Goal: Purchase product/service

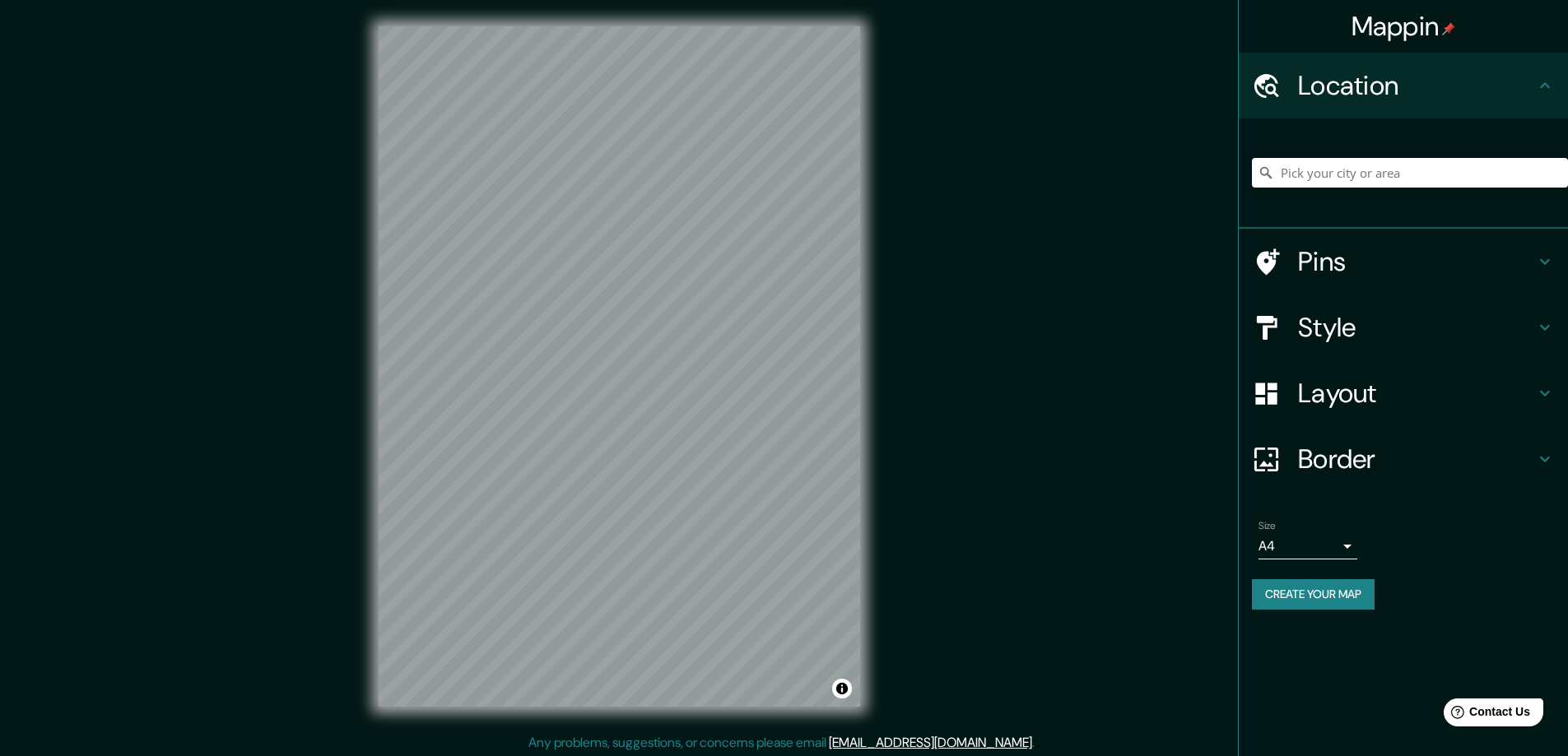
click at [1318, 325] on h4 "Style" at bounding box center [1417, 327] width 237 height 33
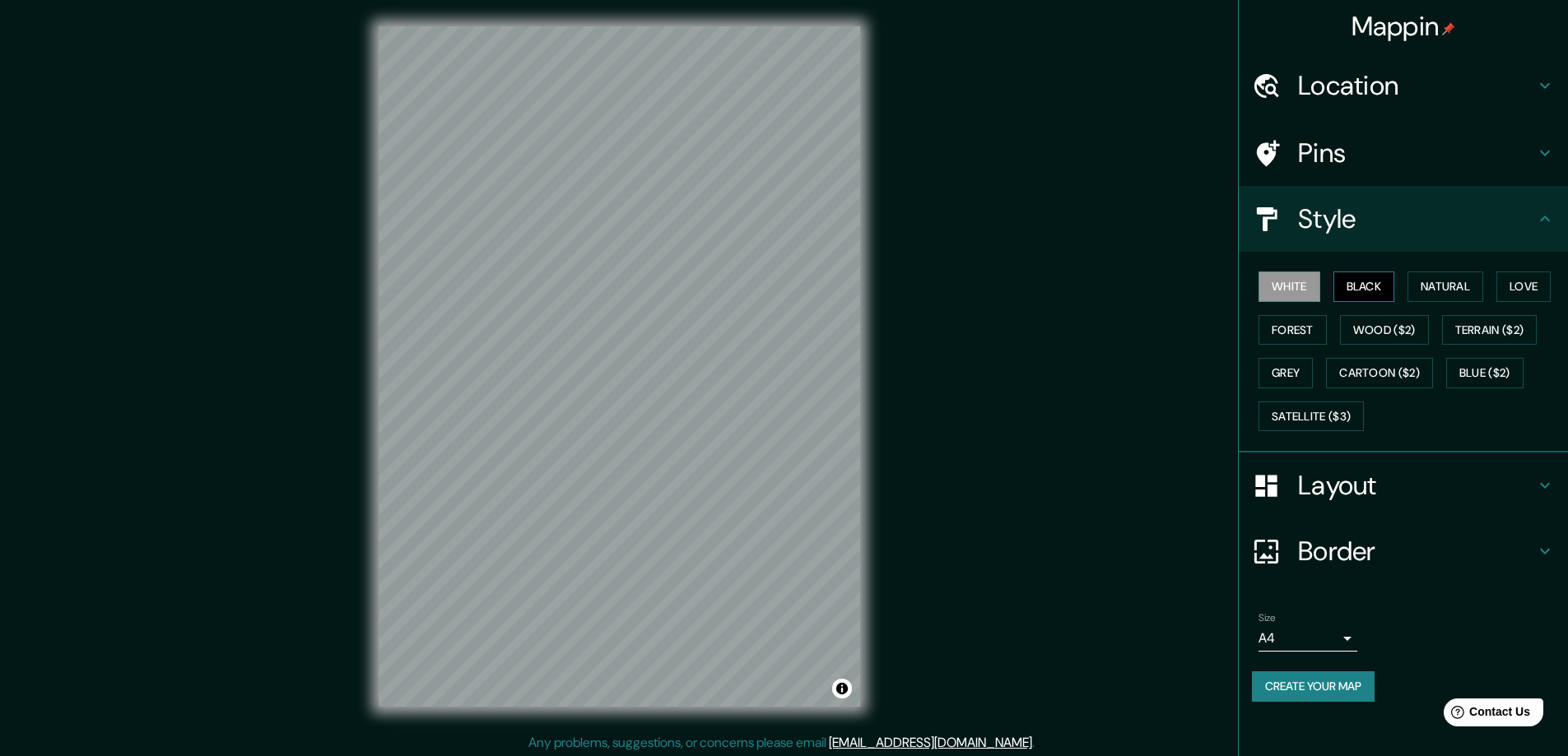
click at [1361, 279] on button "Black" at bounding box center [1365, 286] width 62 height 31
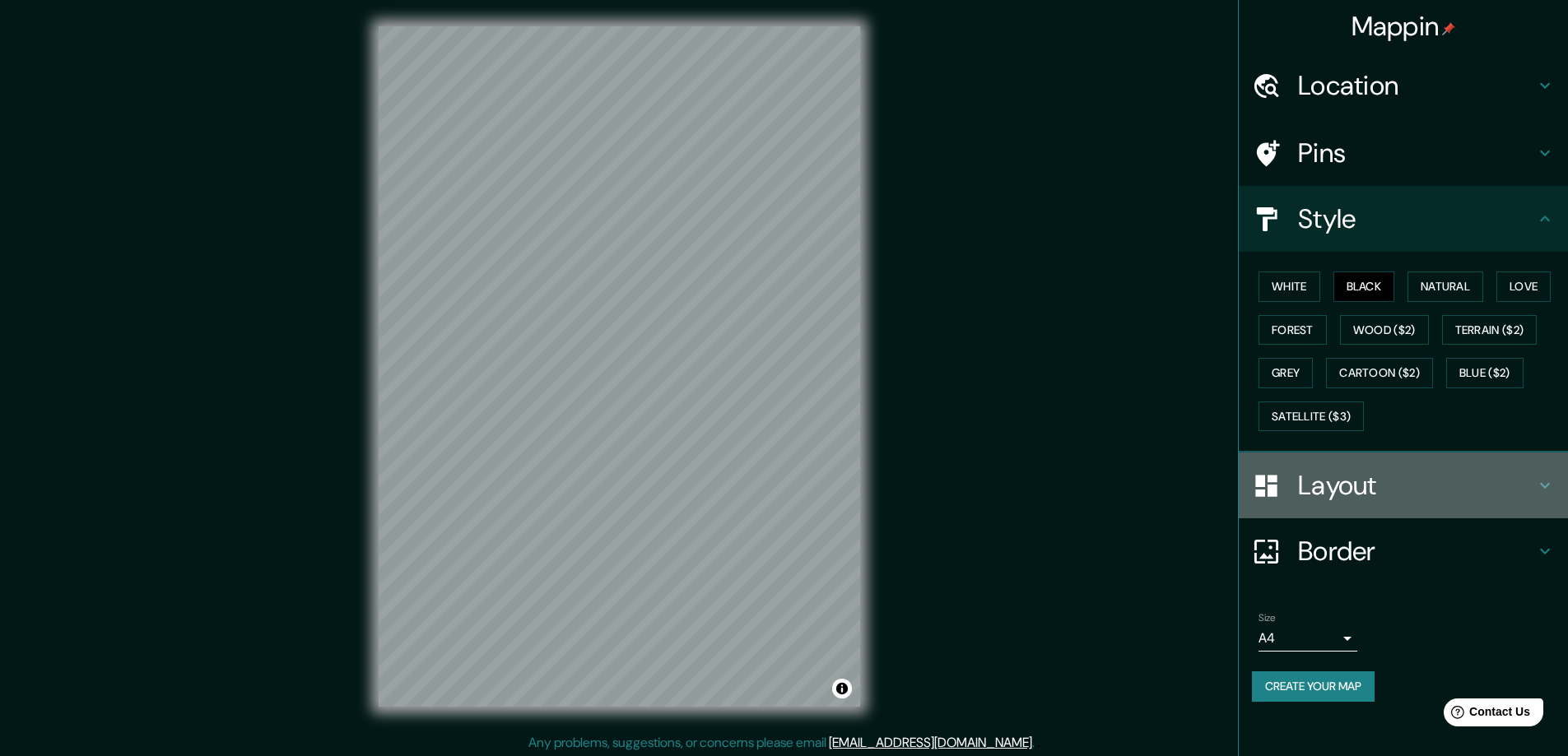
click at [1322, 484] on h4 "Layout" at bounding box center [1417, 485] width 237 height 33
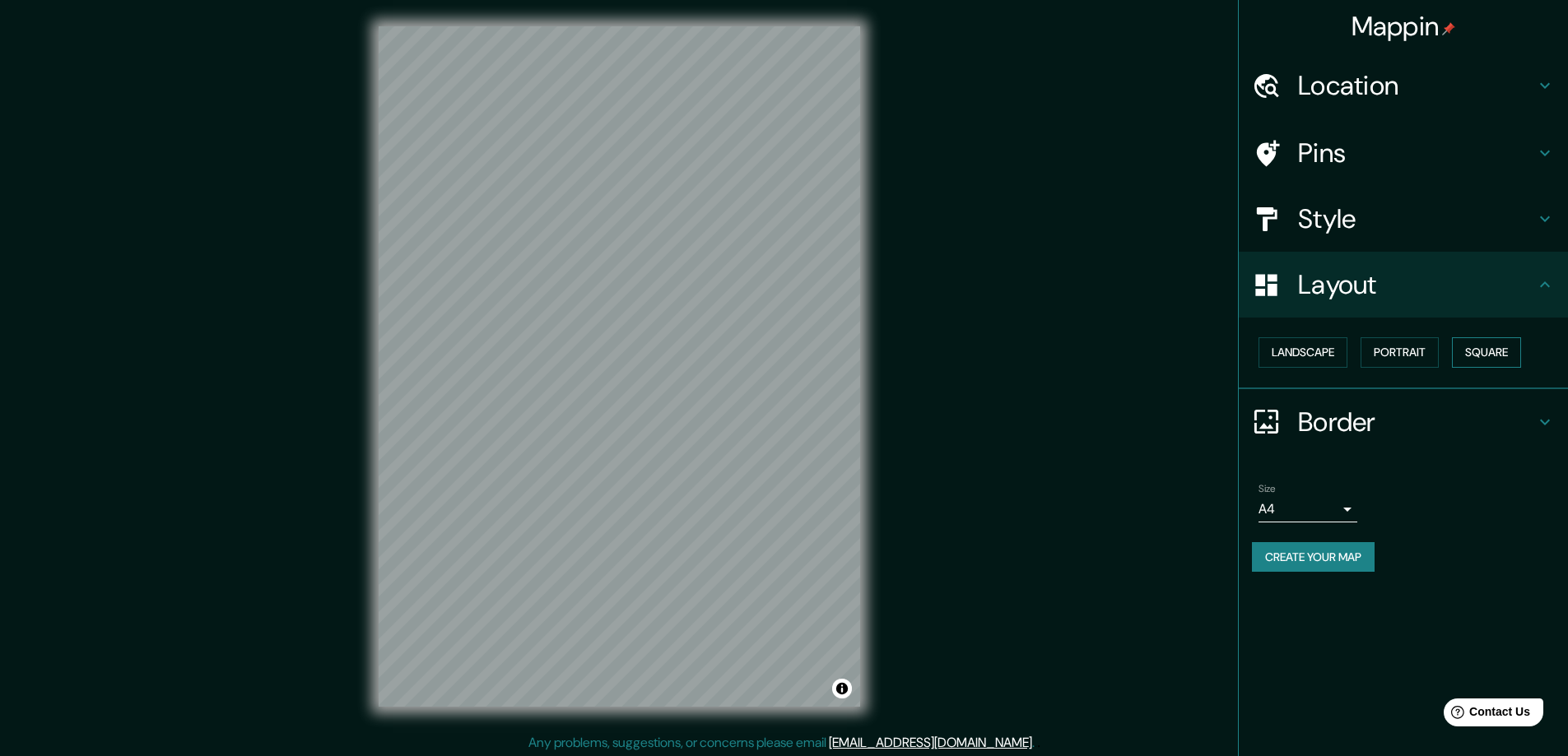
click at [1488, 351] on button "Square" at bounding box center [1487, 352] width 69 height 31
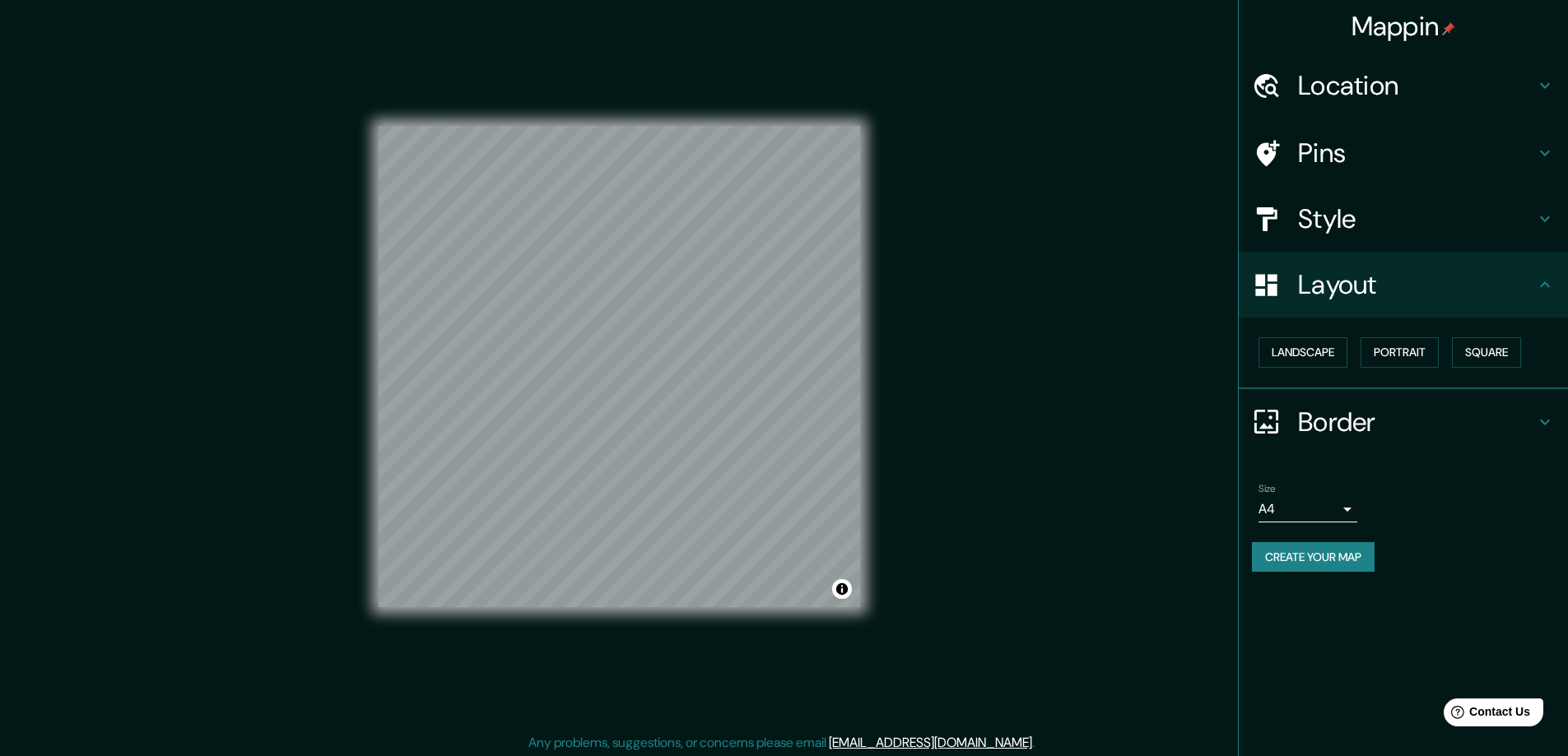
click at [1346, 511] on body "Mappin Location Pins Style Layout Landscape Portrait Square Border Choose a bor…" at bounding box center [784, 378] width 1568 height 756
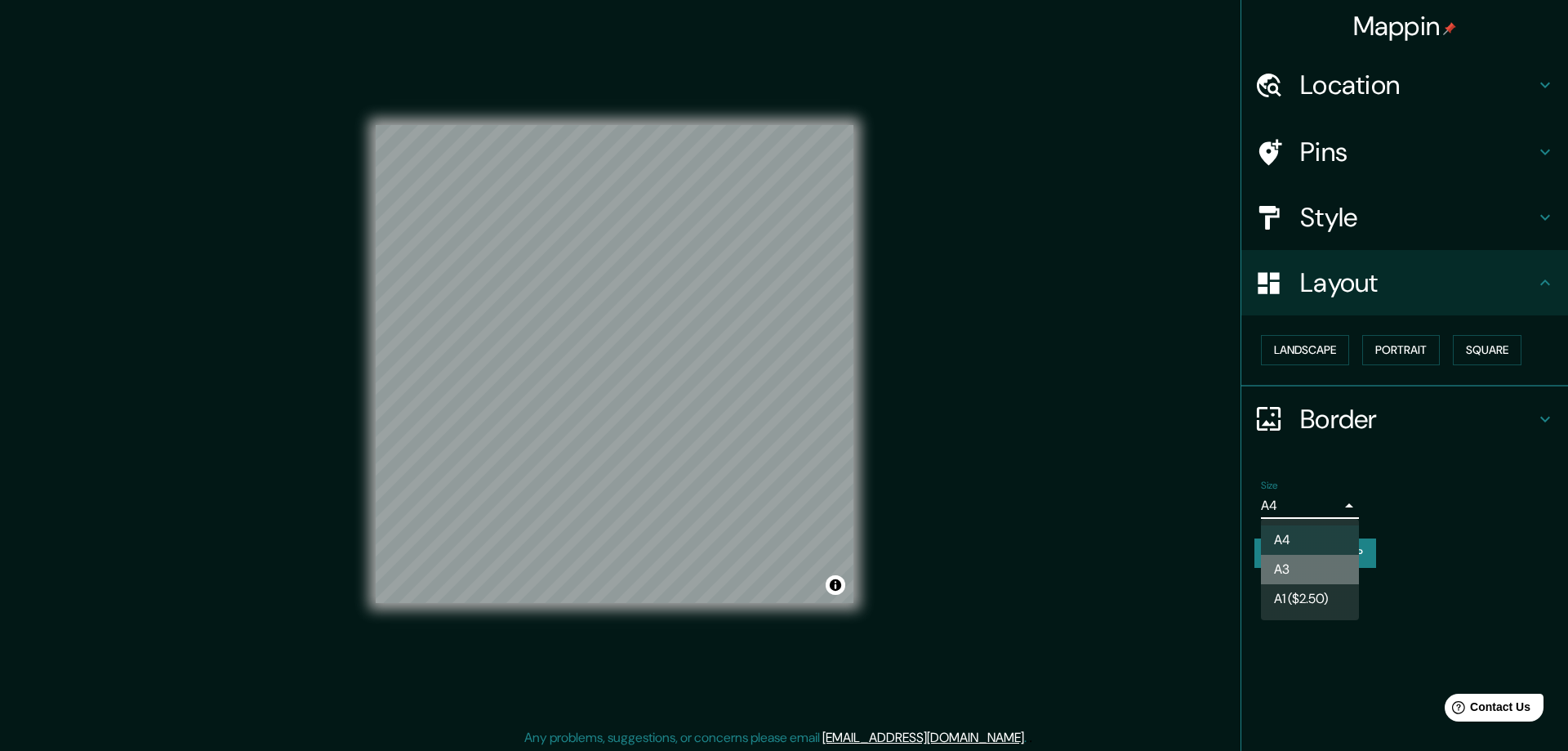
drag, startPoint x: 1294, startPoint y: 567, endPoint x: 1222, endPoint y: 556, distance: 72.8
click at [1295, 567] on li "A3" at bounding box center [1310, 570] width 98 height 30
type input "a4"
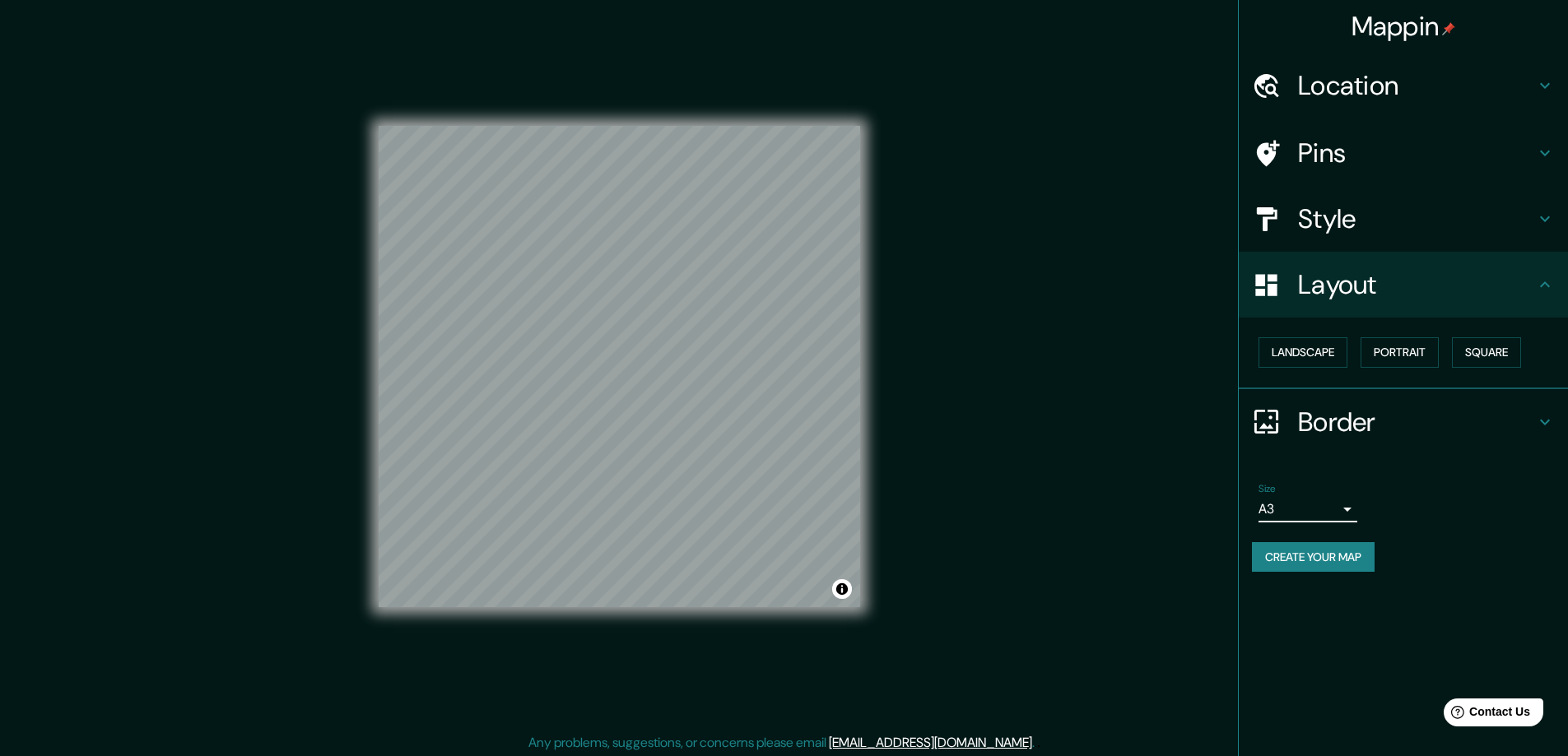
click at [1314, 78] on h4 "Location" at bounding box center [1417, 85] width 237 height 33
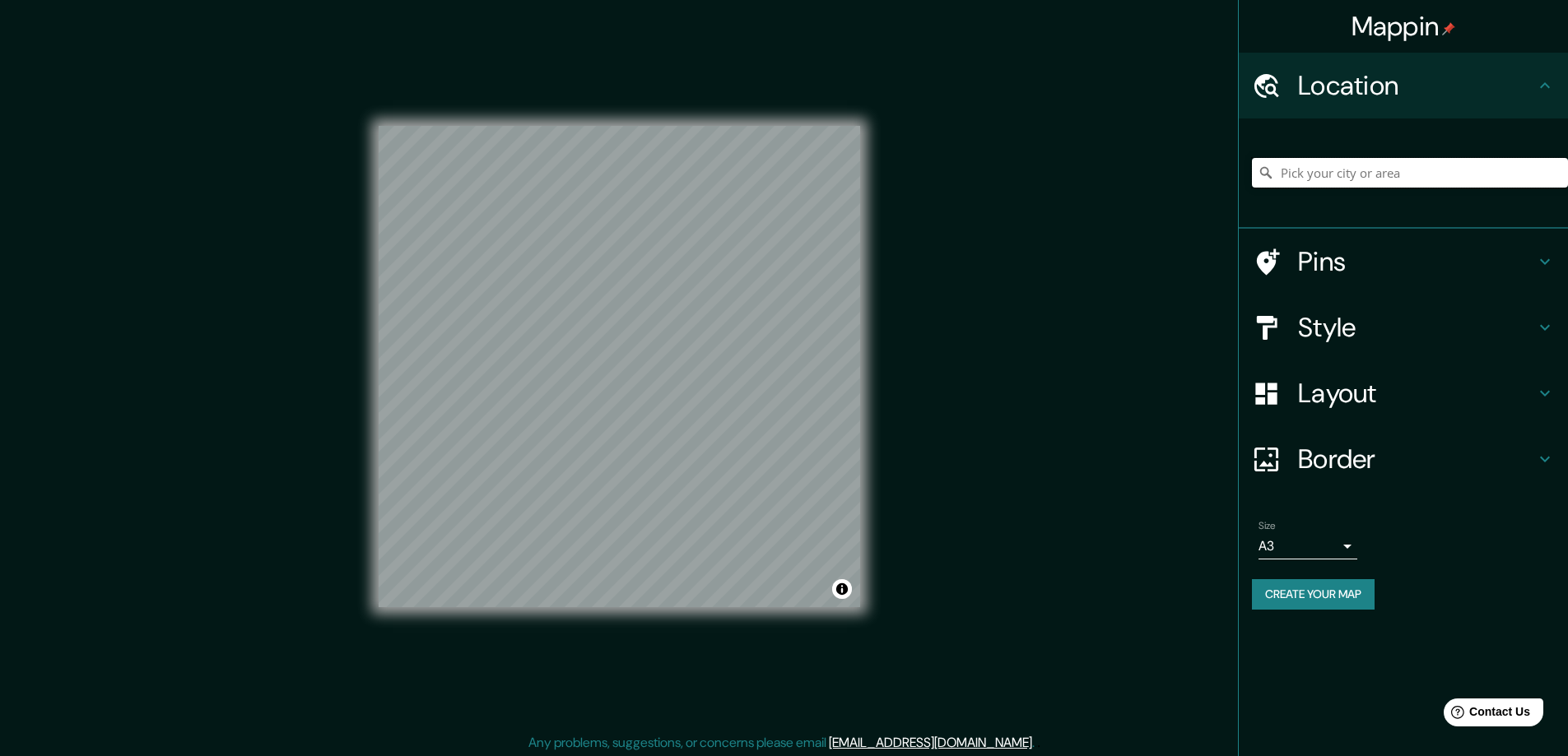
paste input "5732 Madison Avenue San Diego, CA 92115"
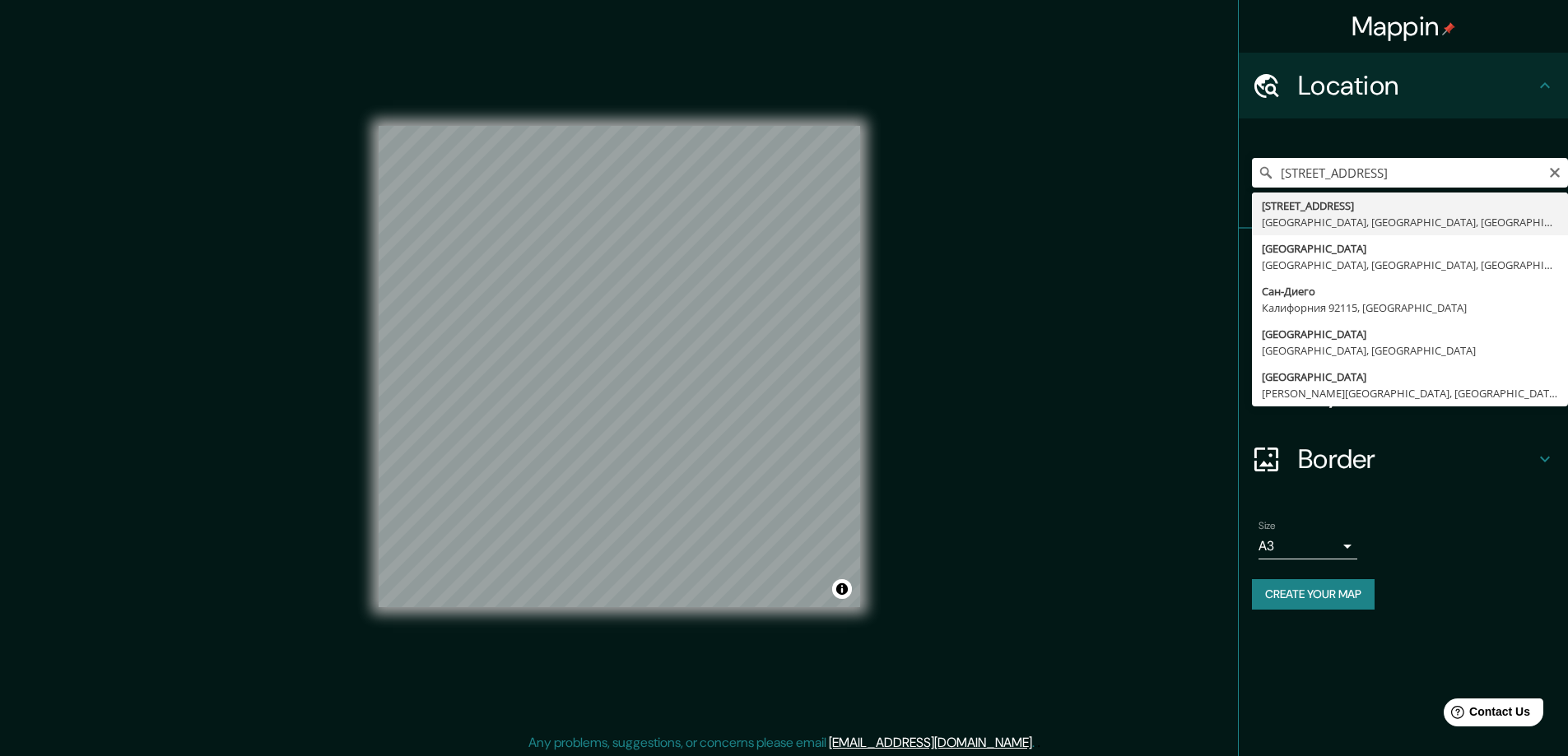
type input "5732 Madison Avenue, Сан-Диего, Калифорния 92115, США"
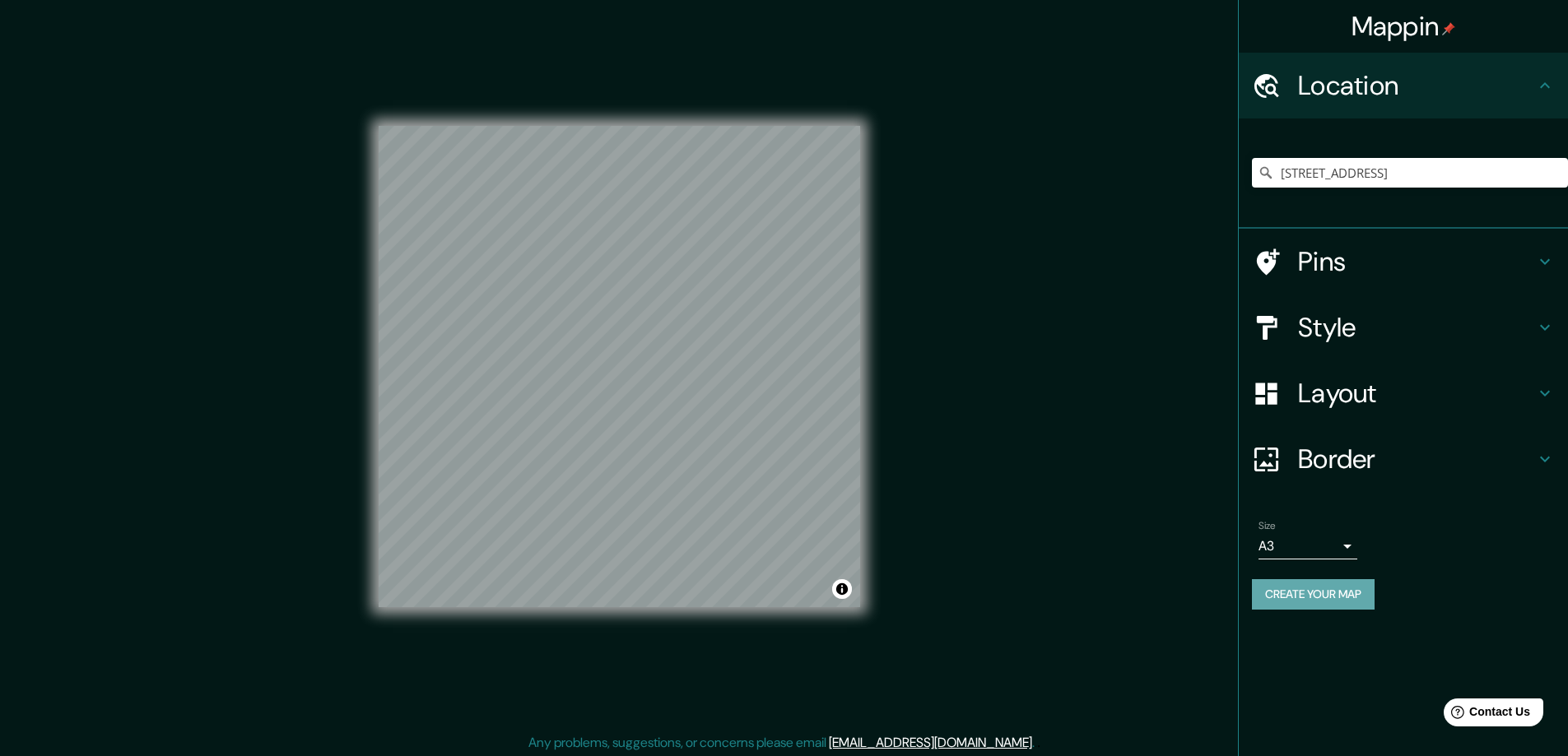
click at [1290, 588] on button "Create your map" at bounding box center [1312, 594] width 122 height 31
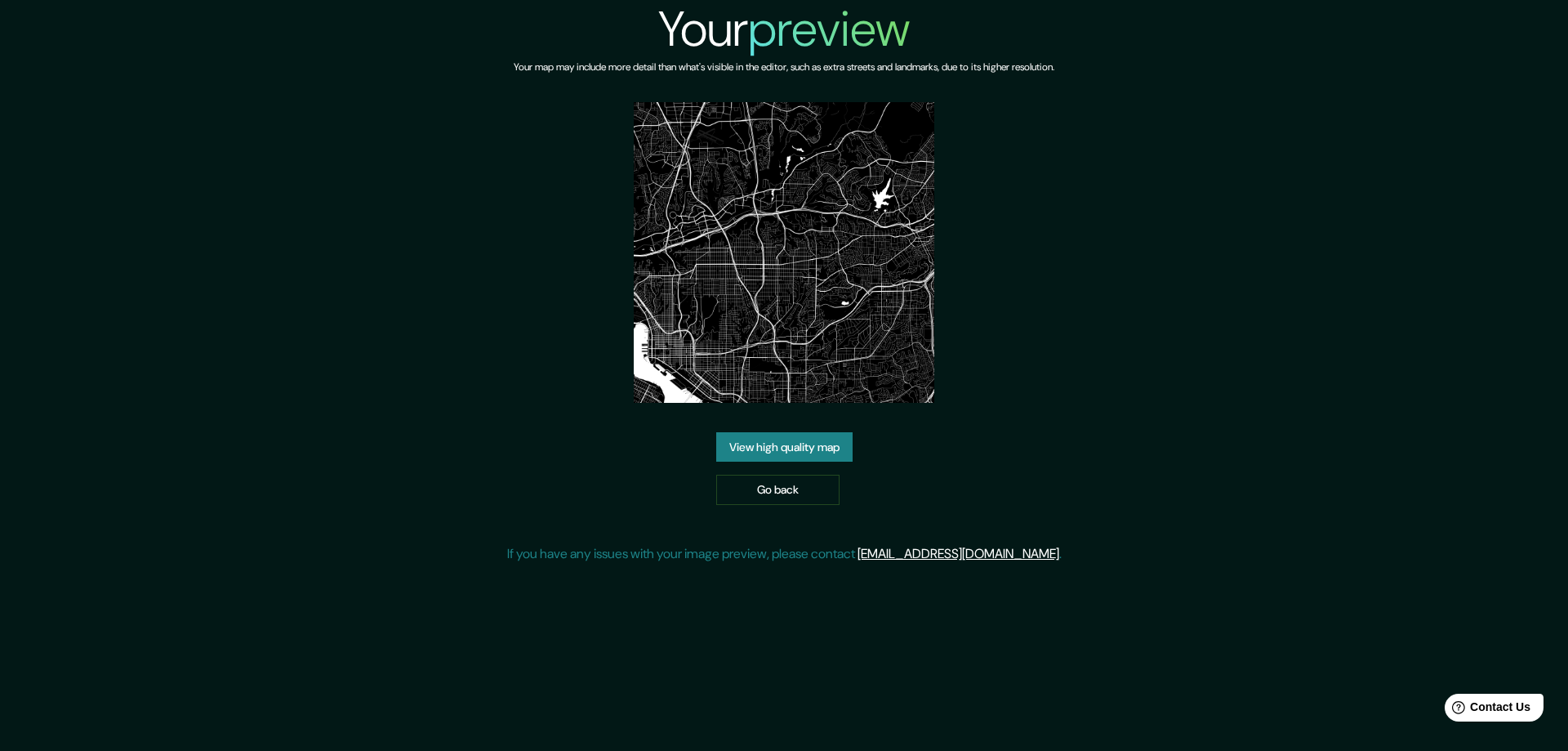
click at [775, 440] on link "View high quality map" at bounding box center [784, 447] width 136 height 31
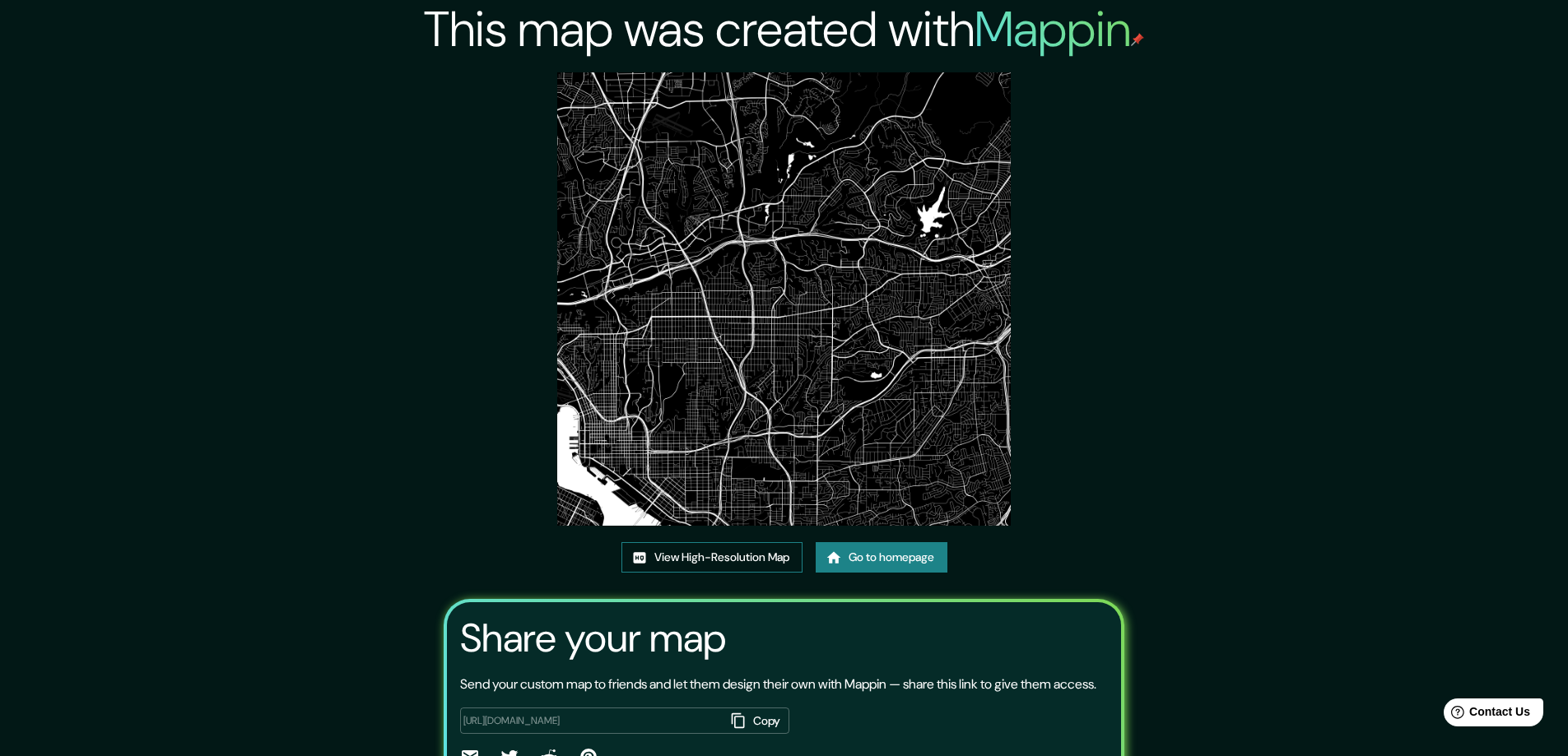
click at [693, 557] on link "View High-Resolution Map" at bounding box center [712, 557] width 181 height 31
click at [863, 552] on link "Go to homepage" at bounding box center [881, 557] width 132 height 31
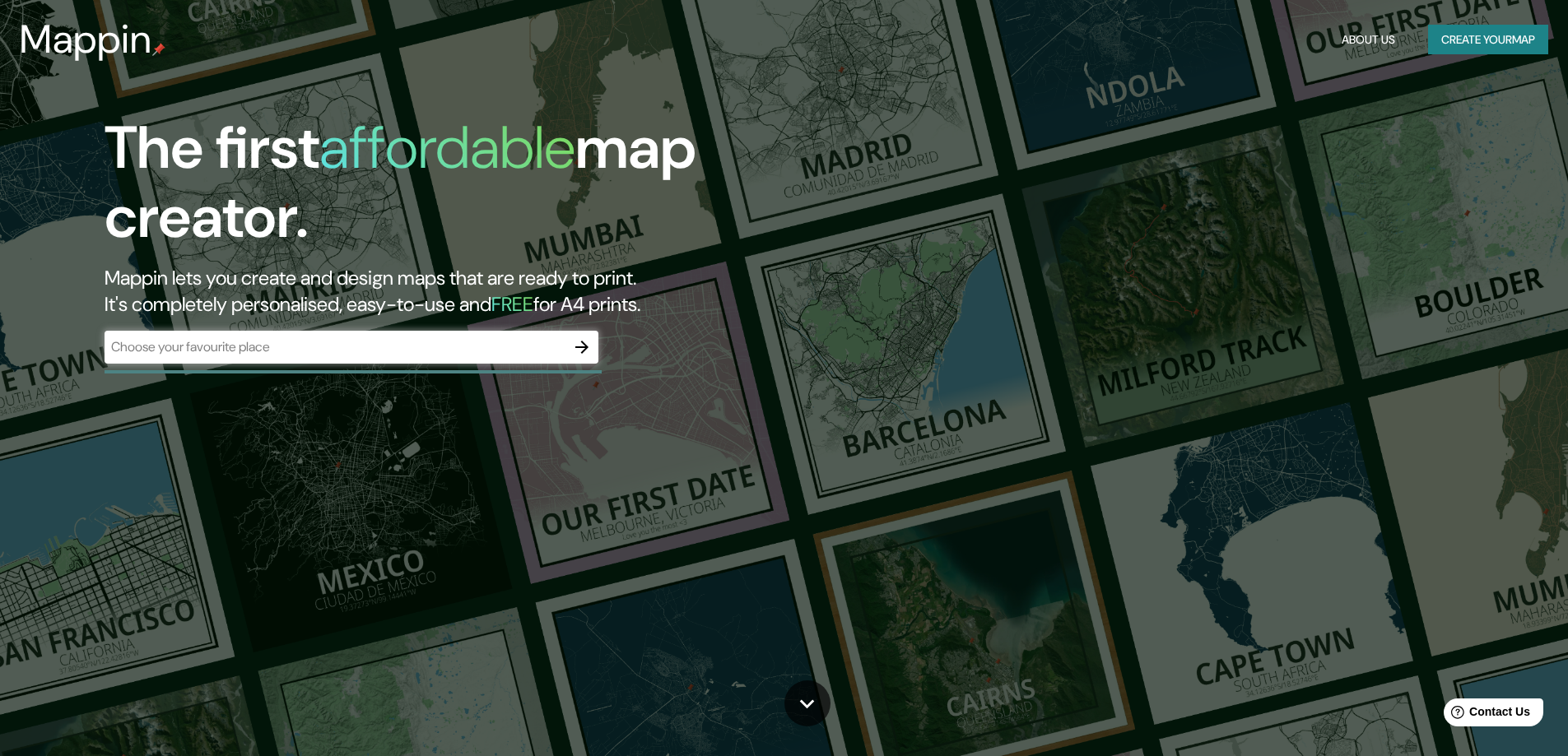
drag, startPoint x: 427, startPoint y: 460, endPoint x: 590, endPoint y: 381, distance: 181.1
click at [426, 460] on div "The first affordable map creator. Mappin lets you create and design maps that a…" at bounding box center [784, 378] width 1568 height 756
click at [589, 343] on icon "button" at bounding box center [581, 347] width 20 height 20
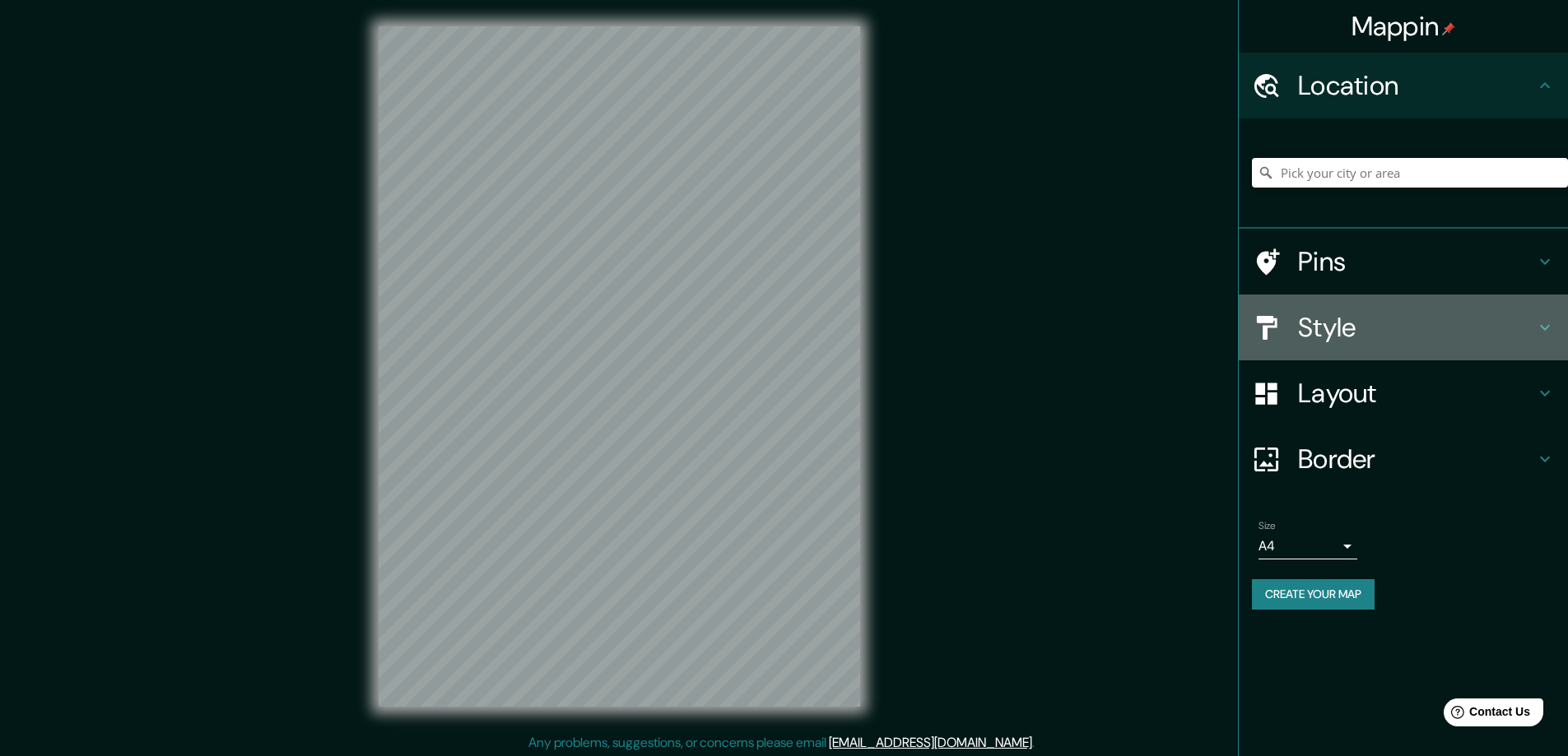
click at [1331, 323] on h4 "Style" at bounding box center [1417, 327] width 237 height 33
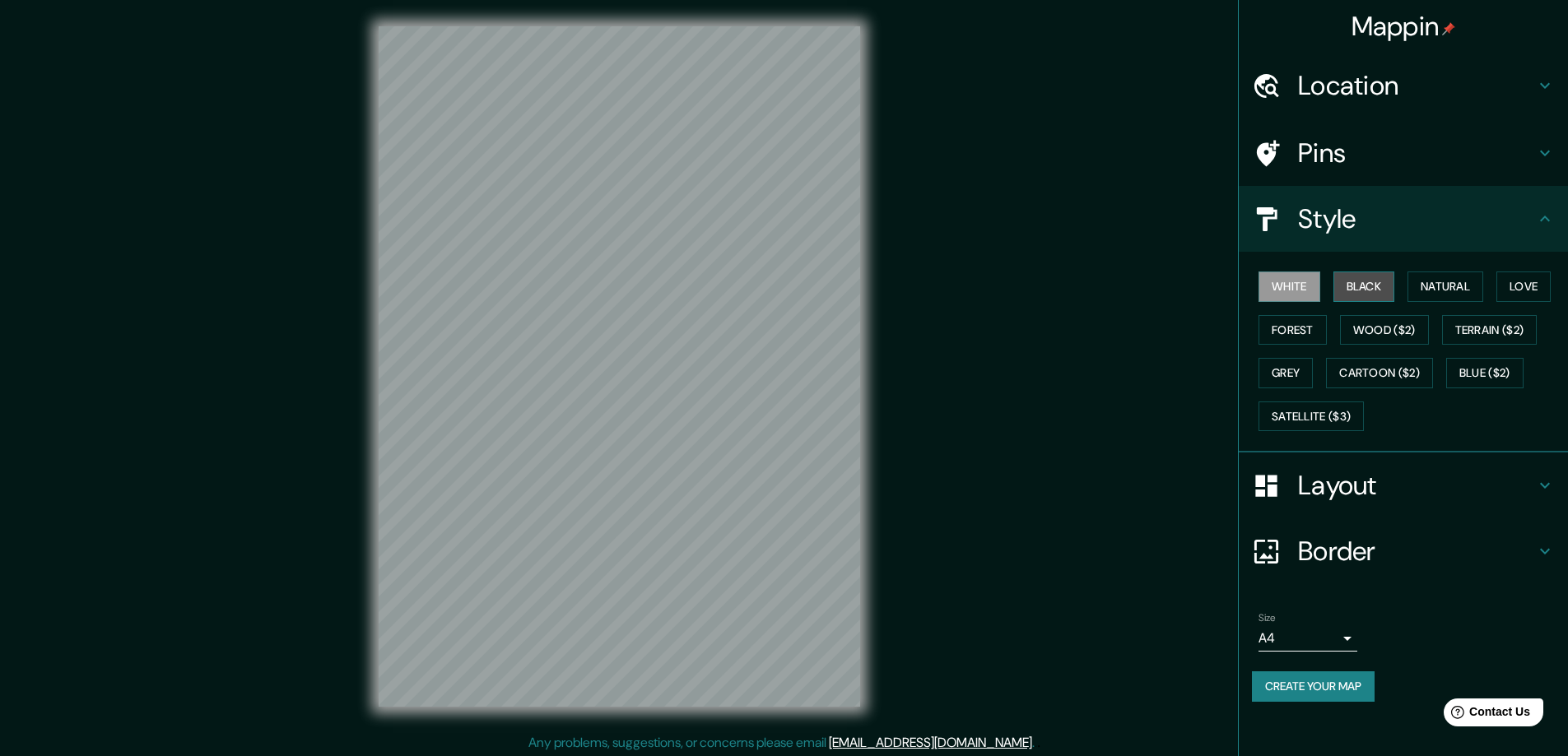
click at [1362, 280] on button "Black" at bounding box center [1365, 286] width 62 height 31
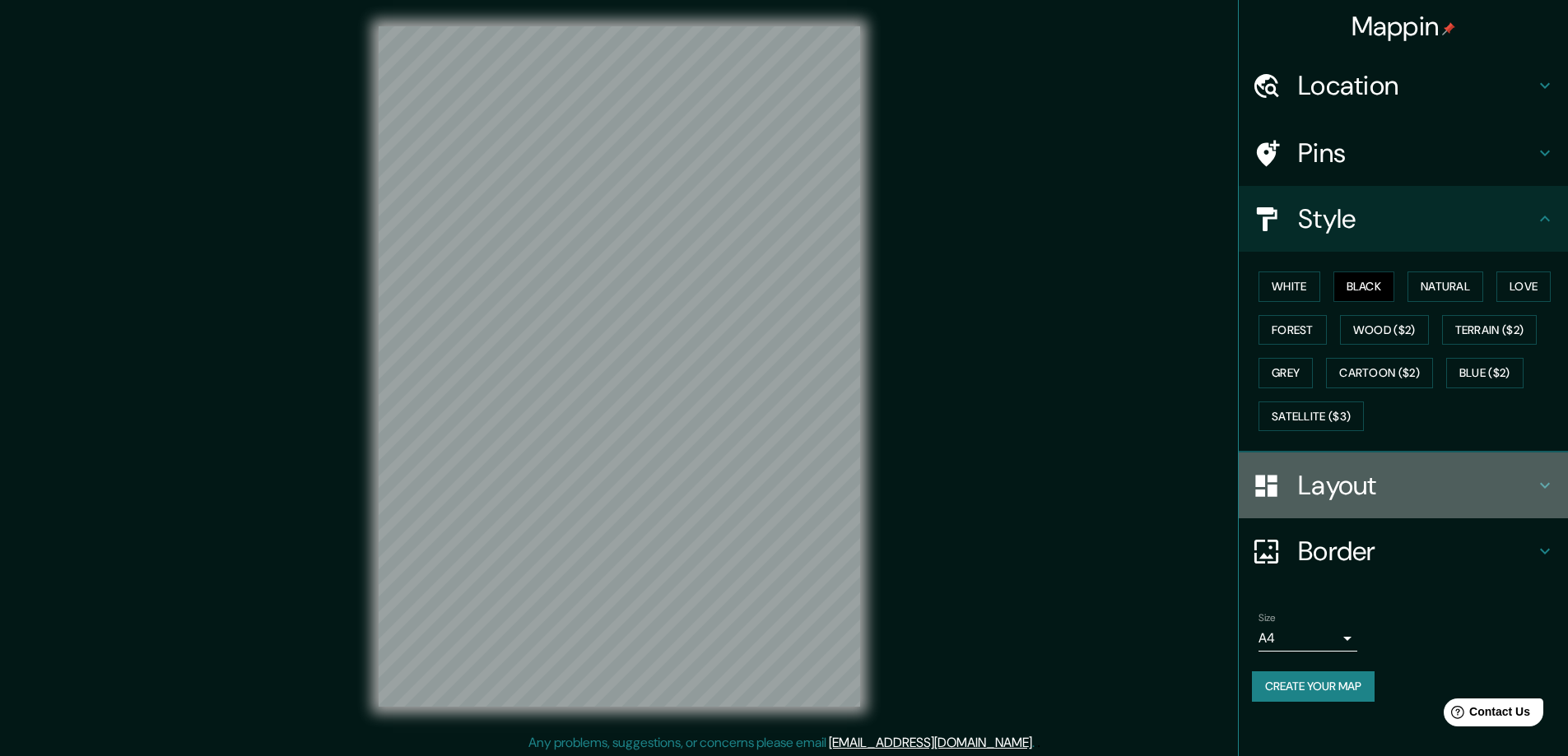
click at [1340, 488] on h4 "Layout" at bounding box center [1417, 485] width 237 height 33
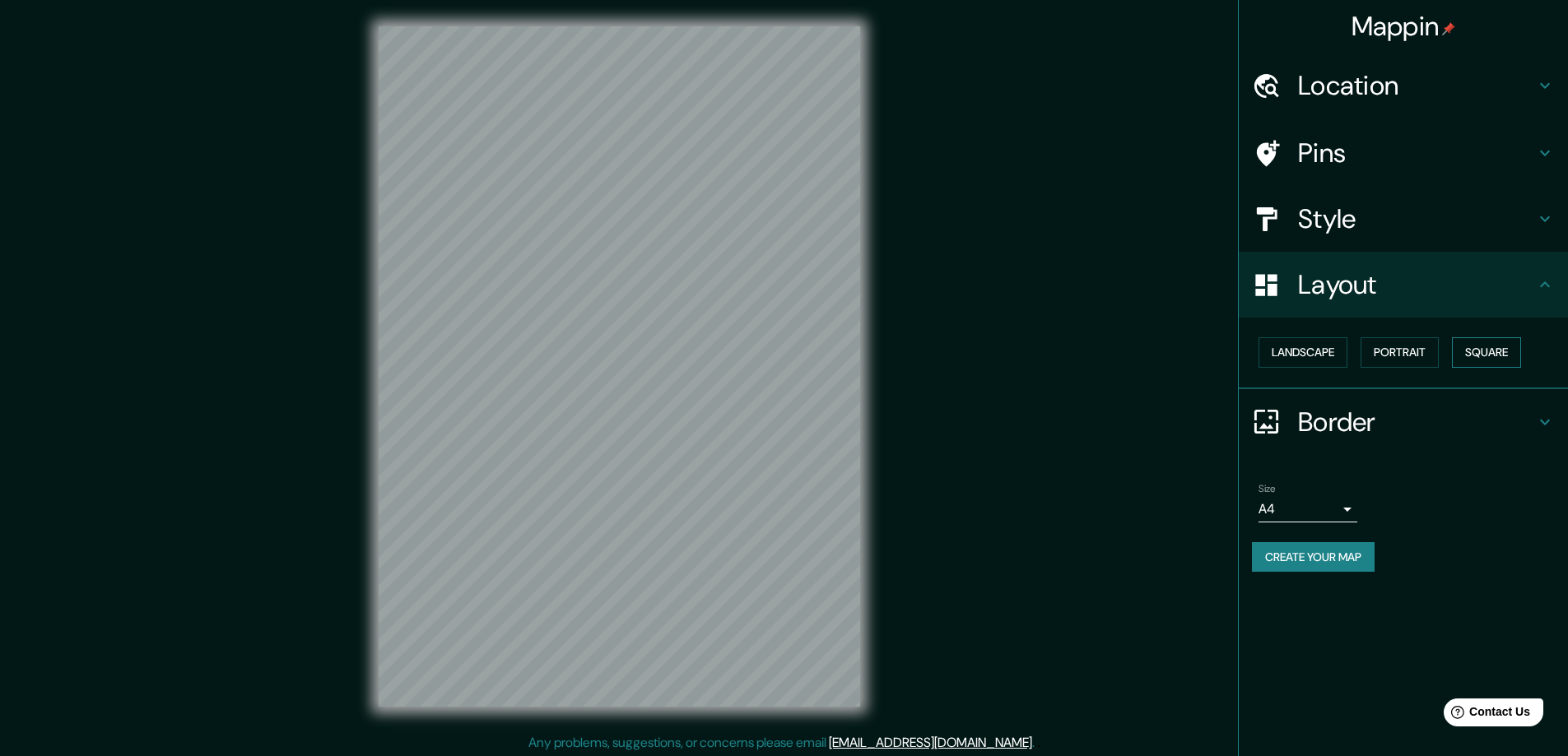
click at [1474, 349] on button "Square" at bounding box center [1487, 352] width 69 height 31
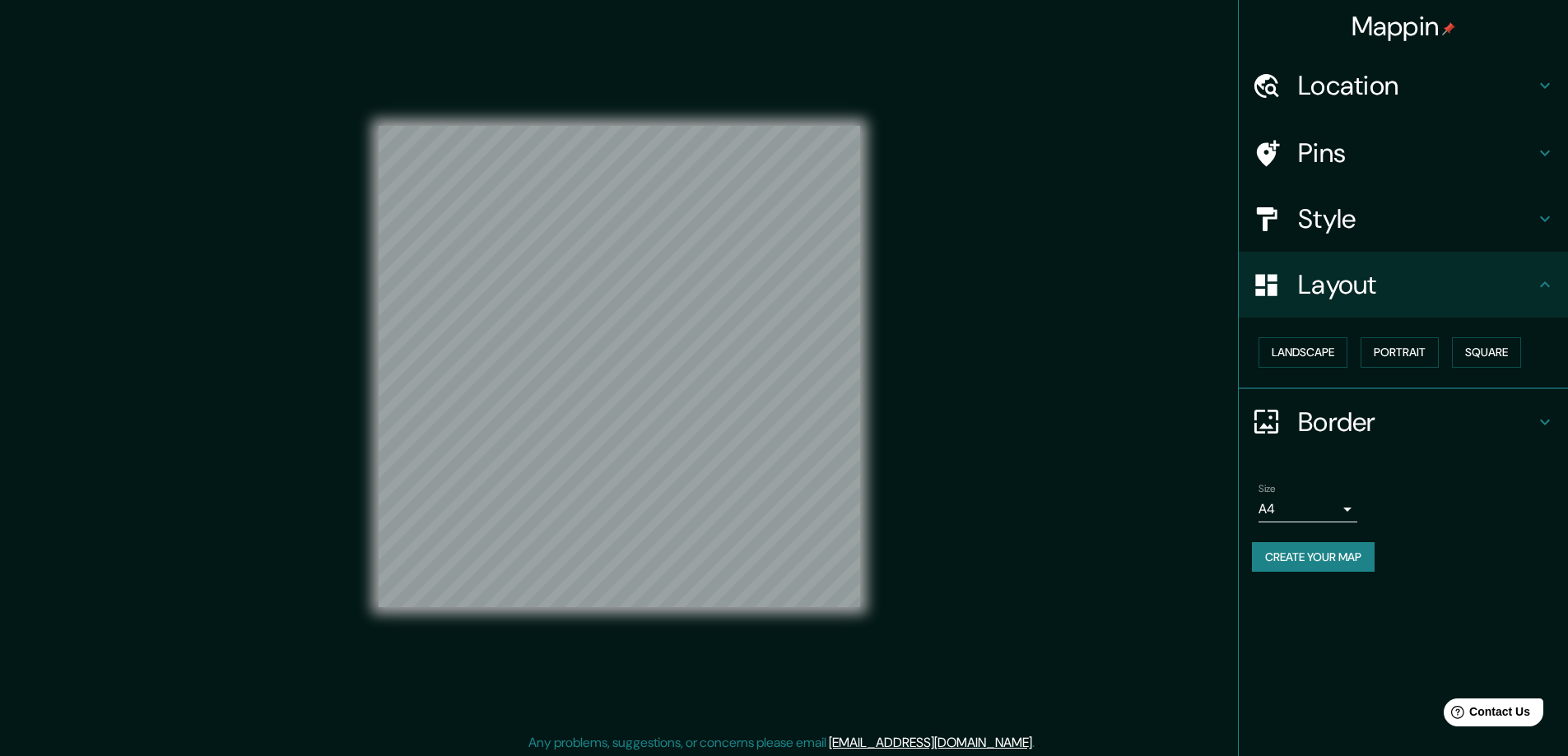
click at [1350, 502] on body "Mappin Location Pins Style Layout Landscape Portrait Square Border Choose a bor…" at bounding box center [784, 378] width 1568 height 756
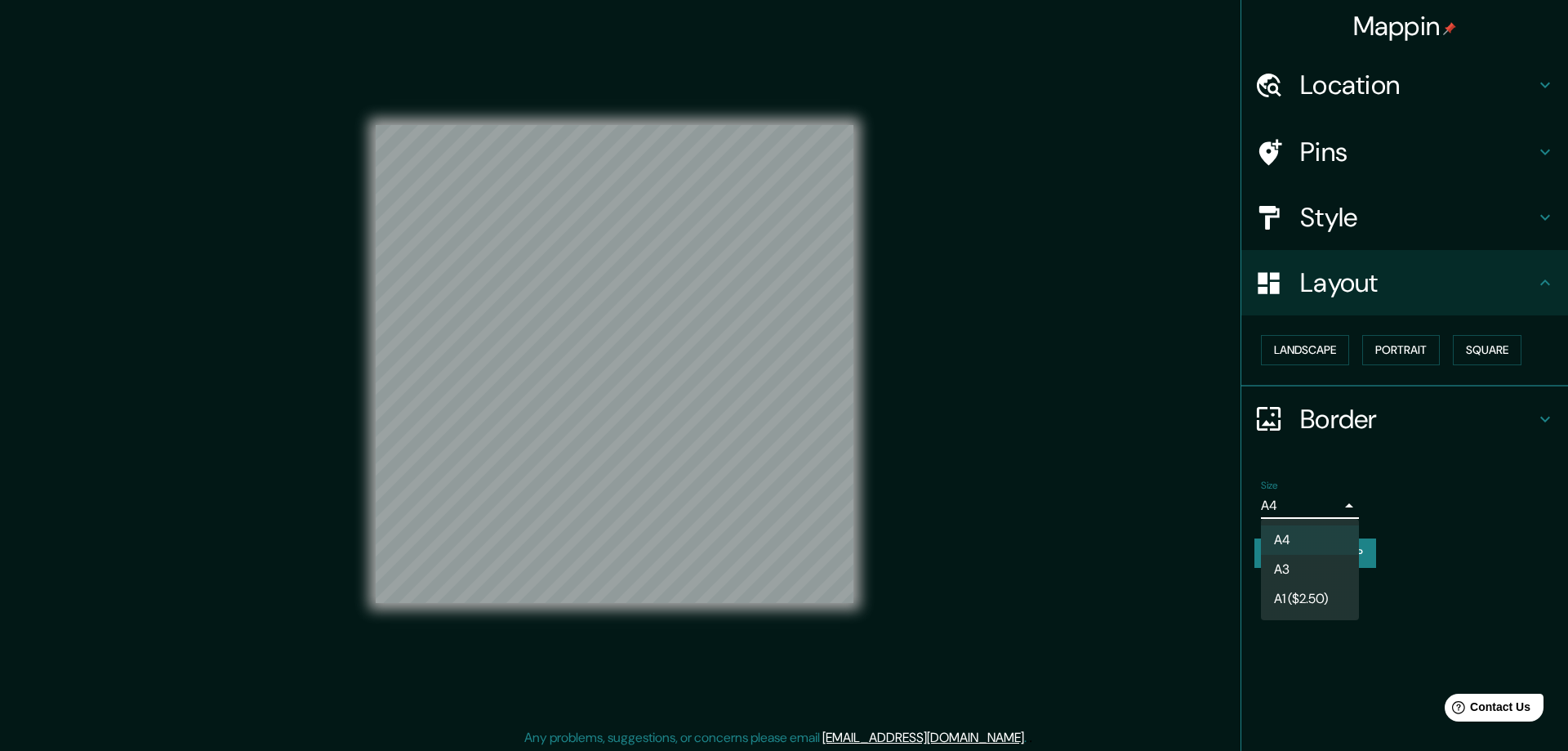
click at [1301, 561] on li "A3" at bounding box center [1310, 570] width 98 height 30
type input "a4"
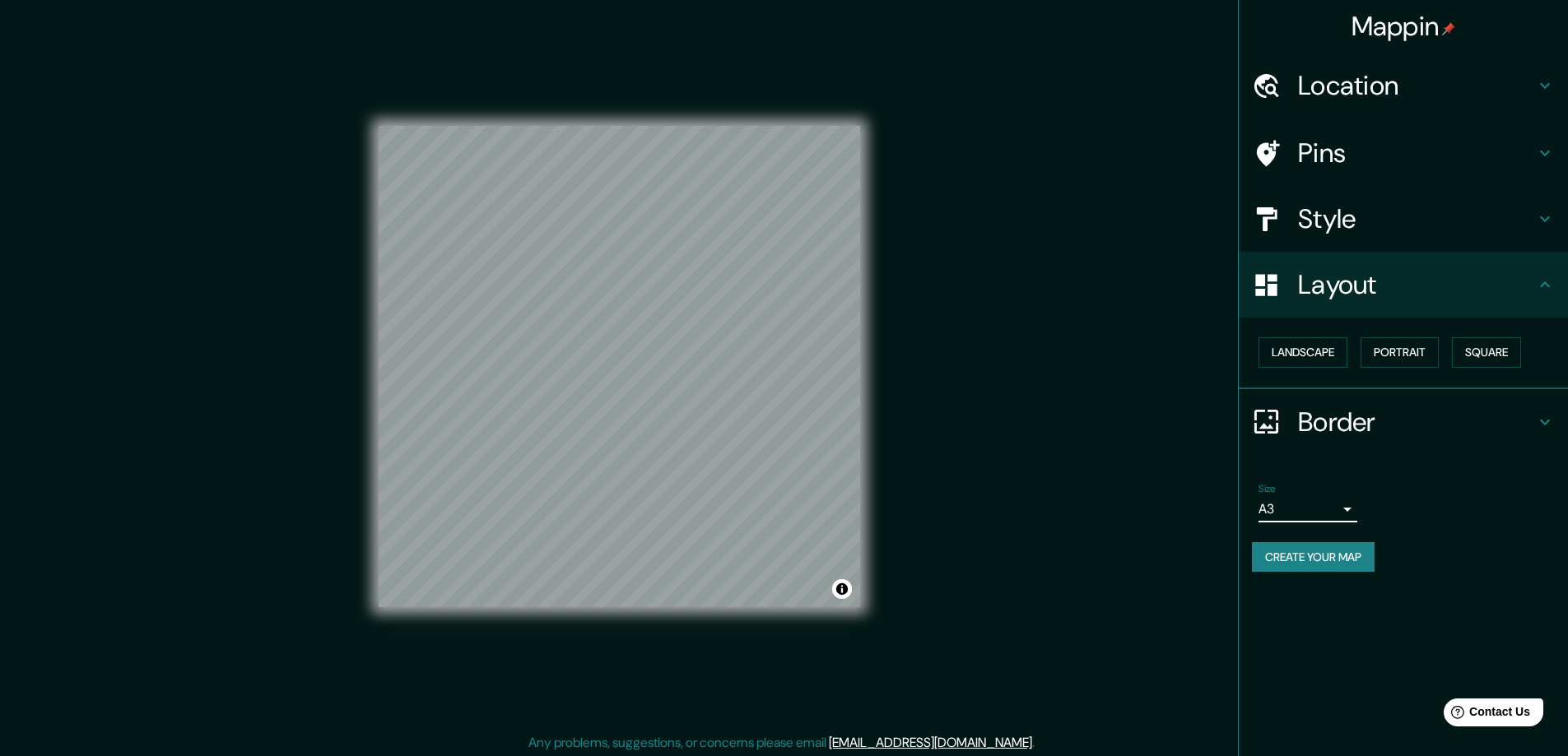
click at [1340, 77] on h4 "Location" at bounding box center [1417, 85] width 237 height 33
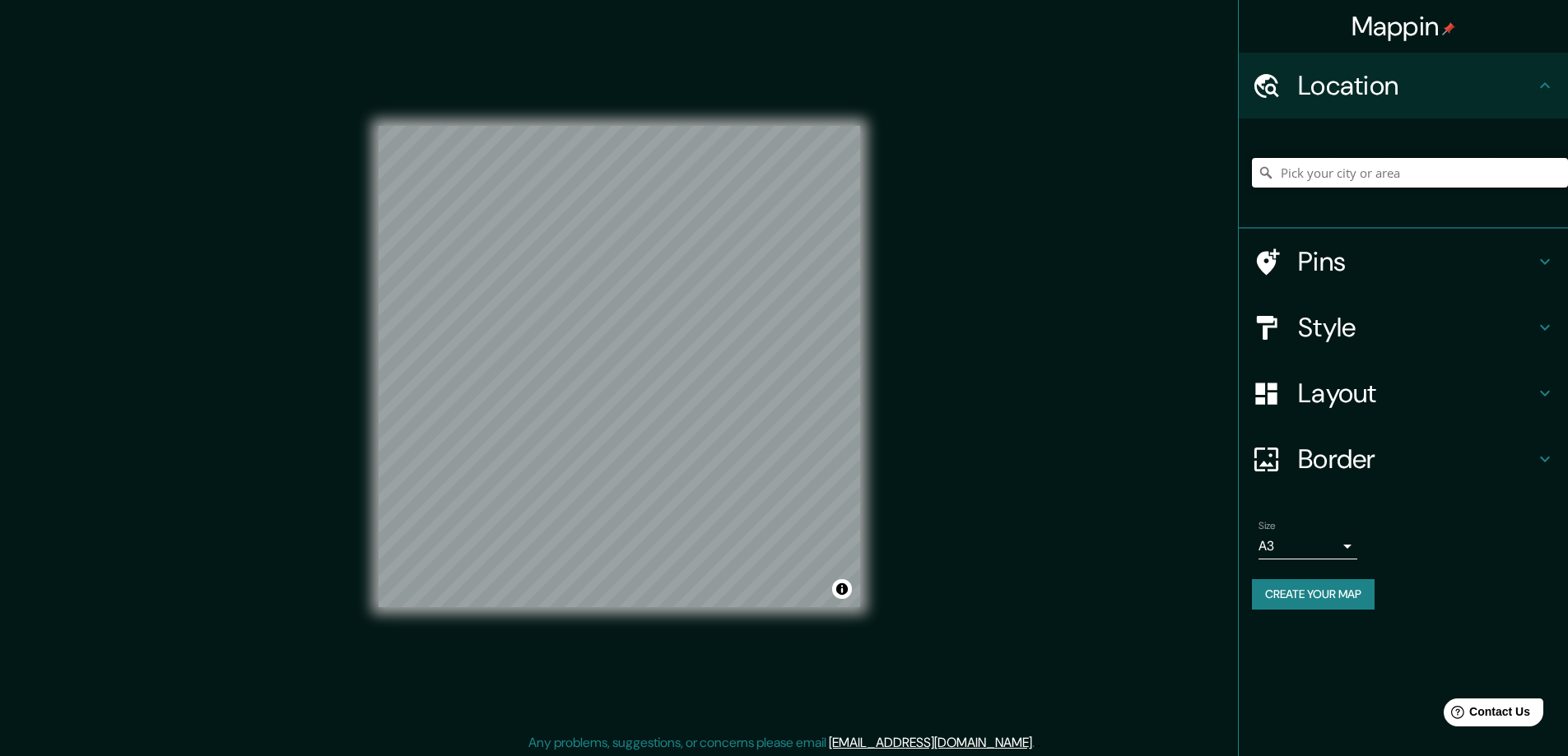
paste input "4309 Hueco Avenue El Paso TX, 79903"
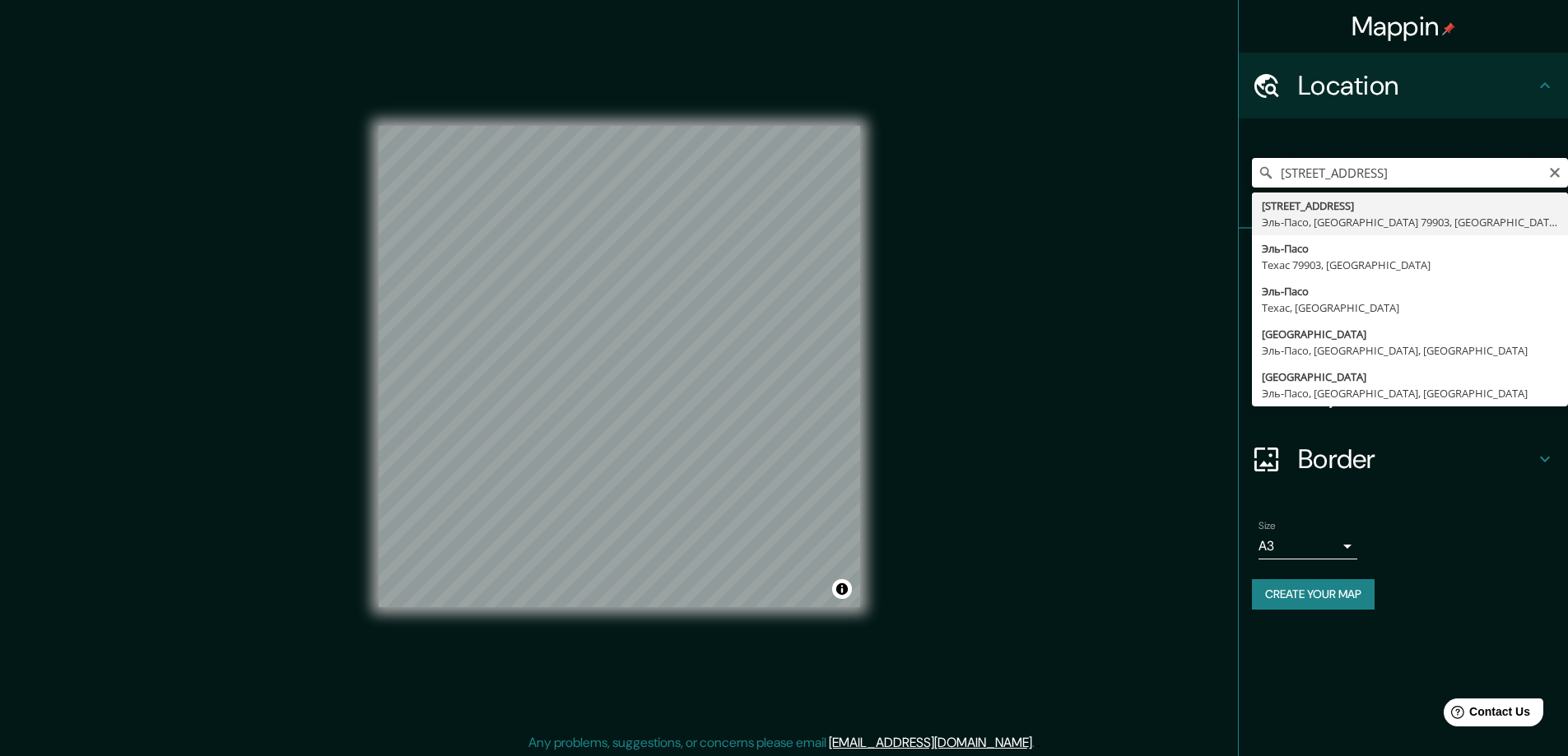
click at [1427, 175] on input "4309 Hueco Avenue El Paso TX, 79903" at bounding box center [1409, 172] width 316 height 30
type input "4309 Hueco Avenue, Эль-Пасо, Техас 79903, США"
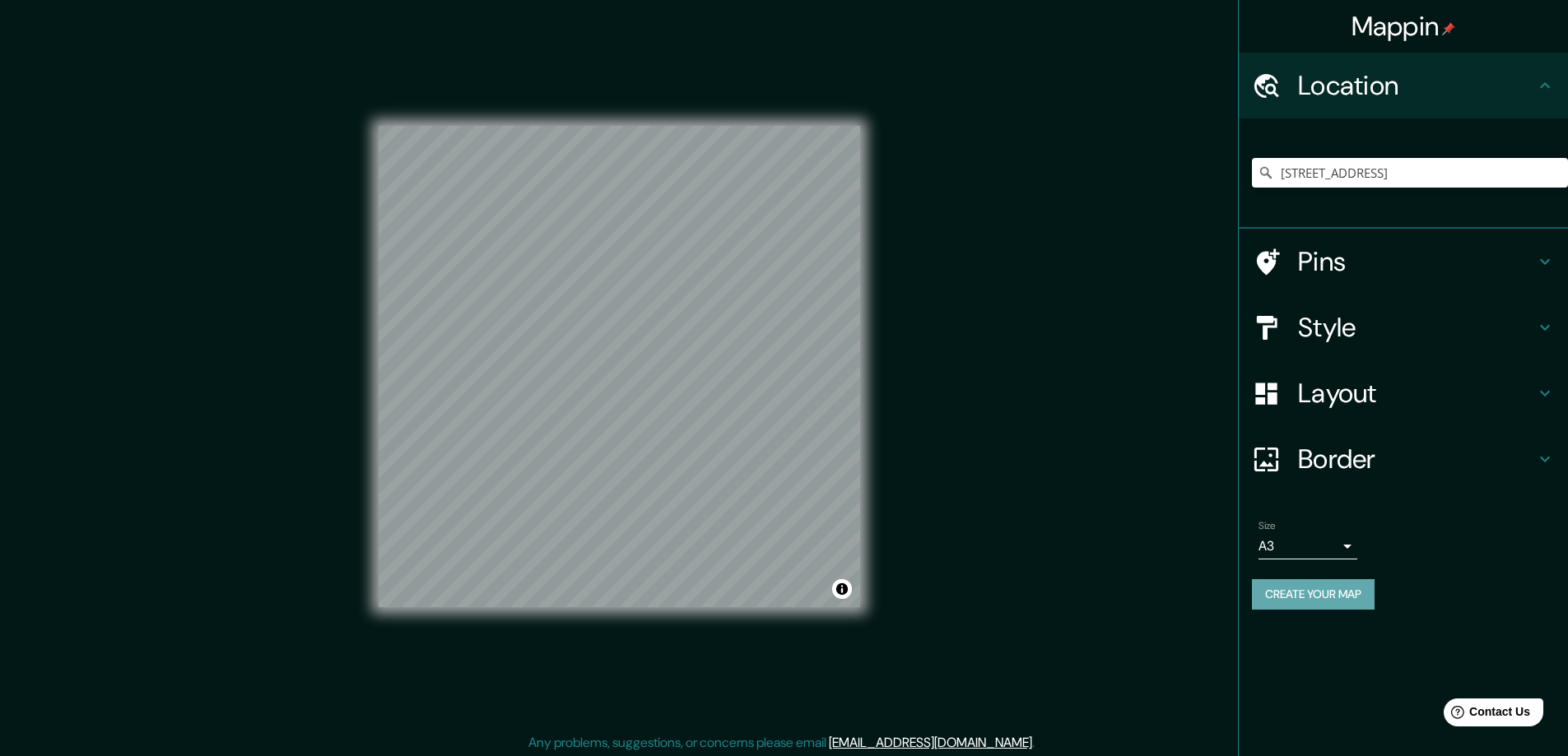
click at [1286, 592] on button "Create your map" at bounding box center [1312, 594] width 122 height 31
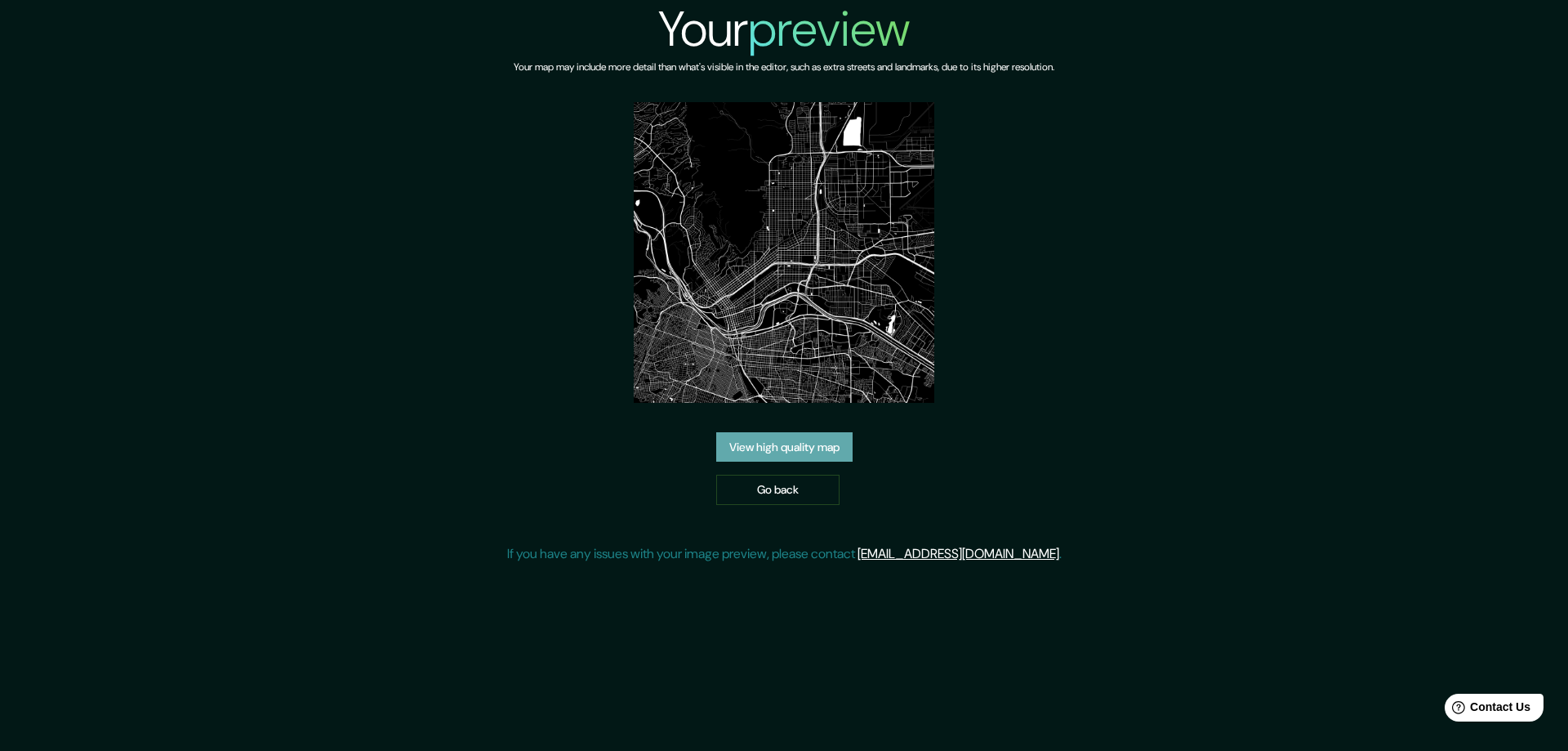
click at [803, 446] on link "View high quality map" at bounding box center [784, 447] width 136 height 31
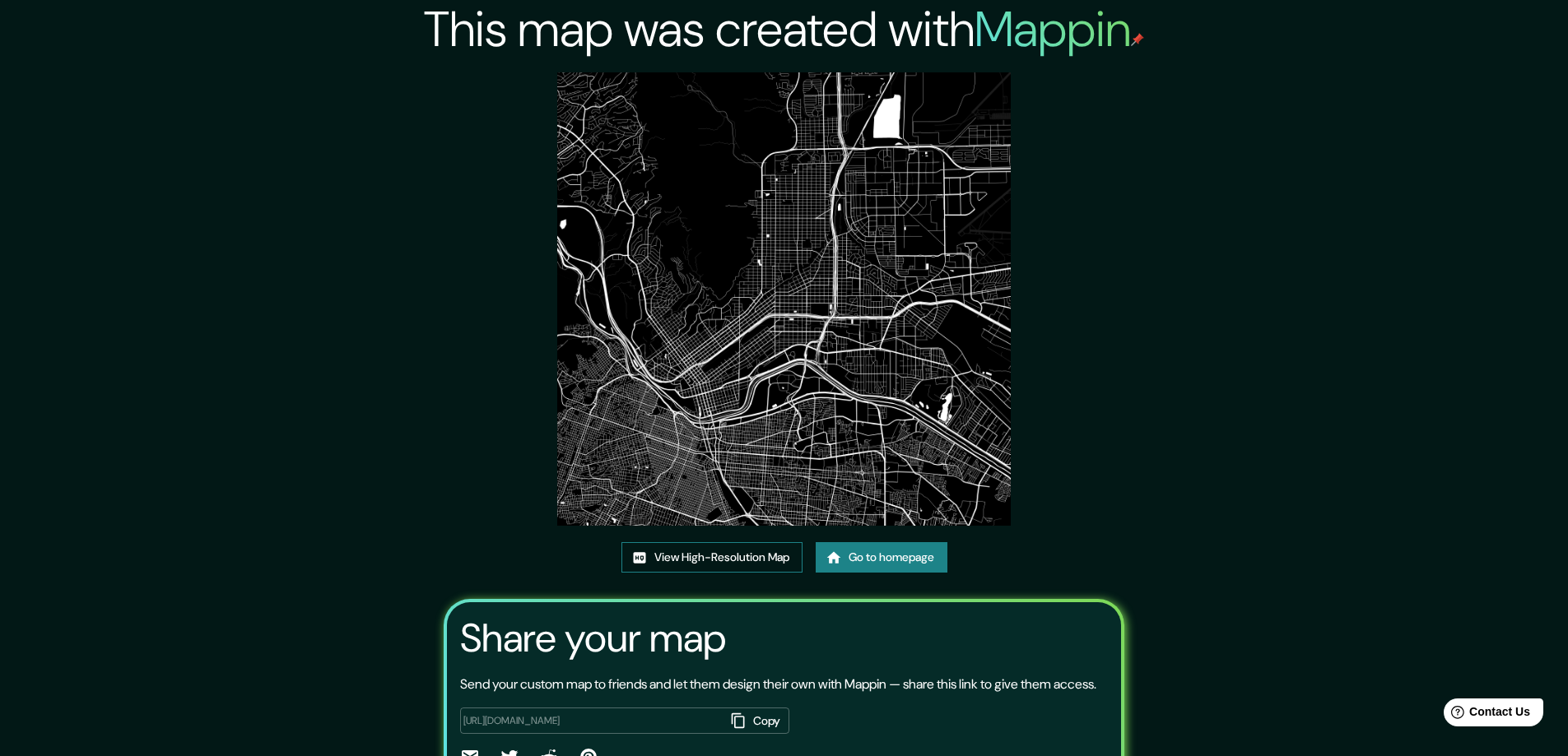
click at [705, 557] on link "View High-Resolution Map" at bounding box center [712, 557] width 181 height 31
click at [851, 559] on link "Go to homepage" at bounding box center [881, 557] width 132 height 31
